Goal: Navigation & Orientation: Find specific page/section

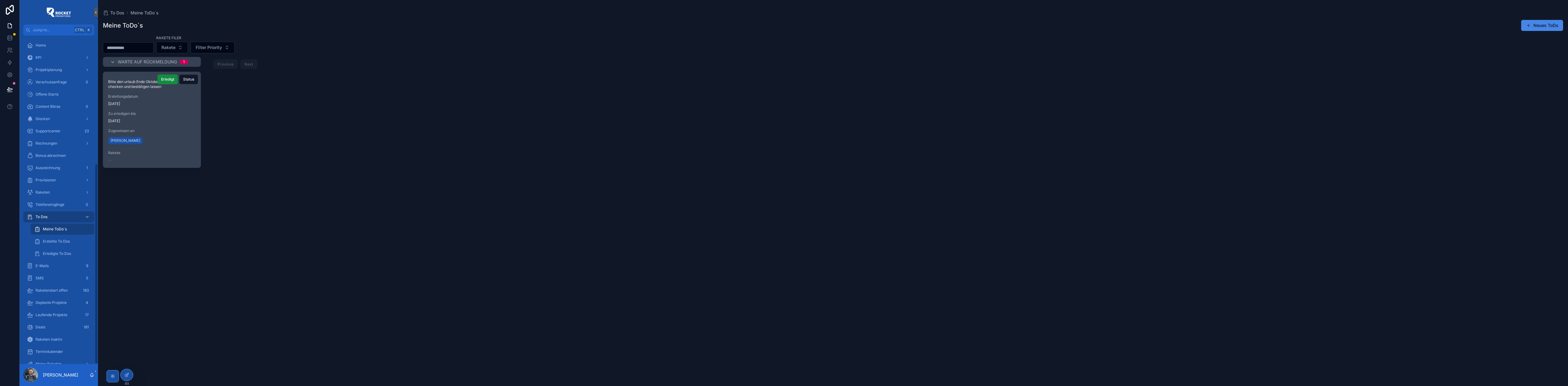
scroll to position [209, 0]
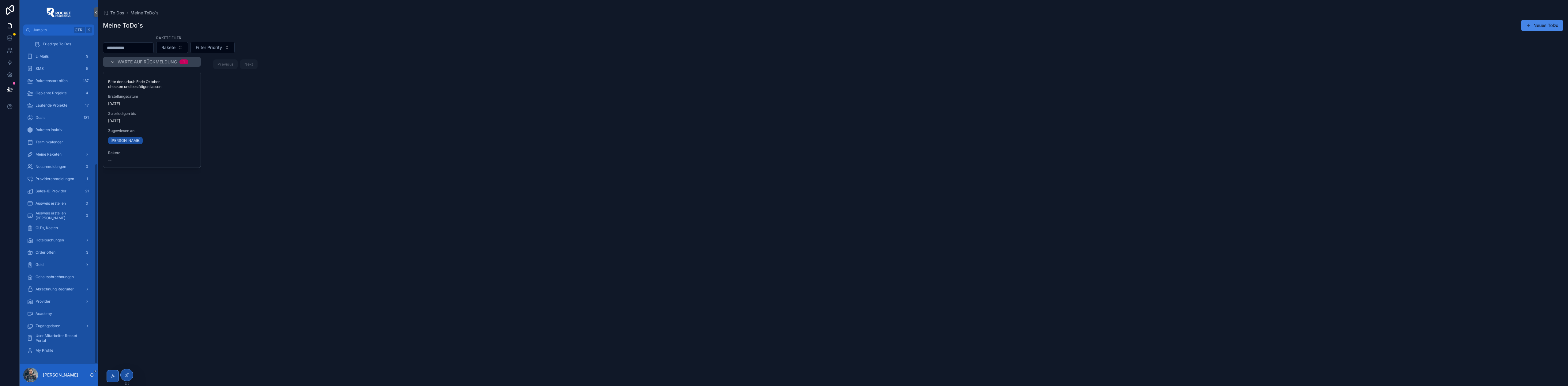
click at [53, 263] on div "Geld" at bounding box center [58, 264] width 64 height 10
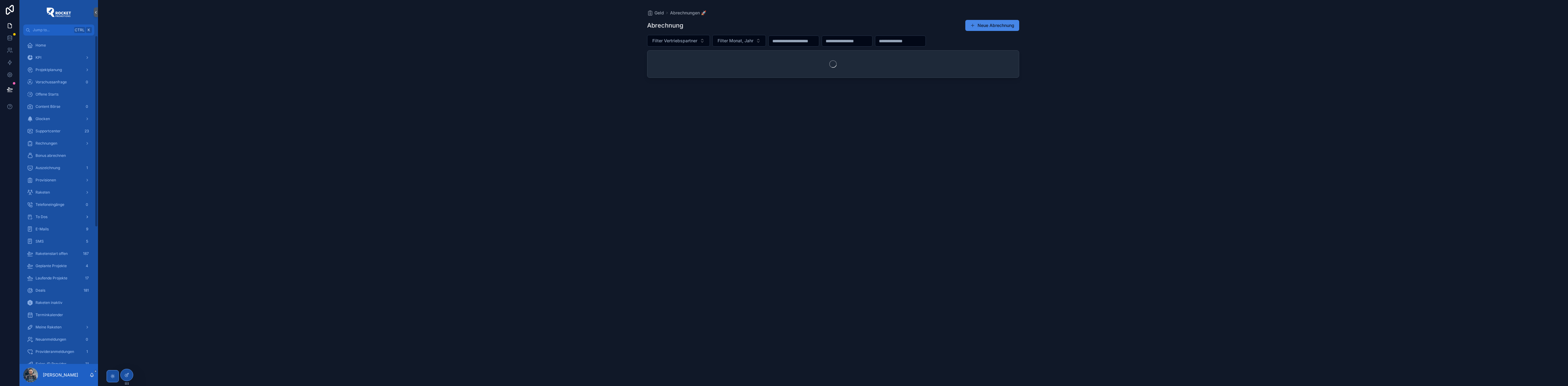
click at [45, 214] on span "To Dos" at bounding box center [41, 217] width 12 height 5
